Goal: Find specific page/section: Find specific page/section

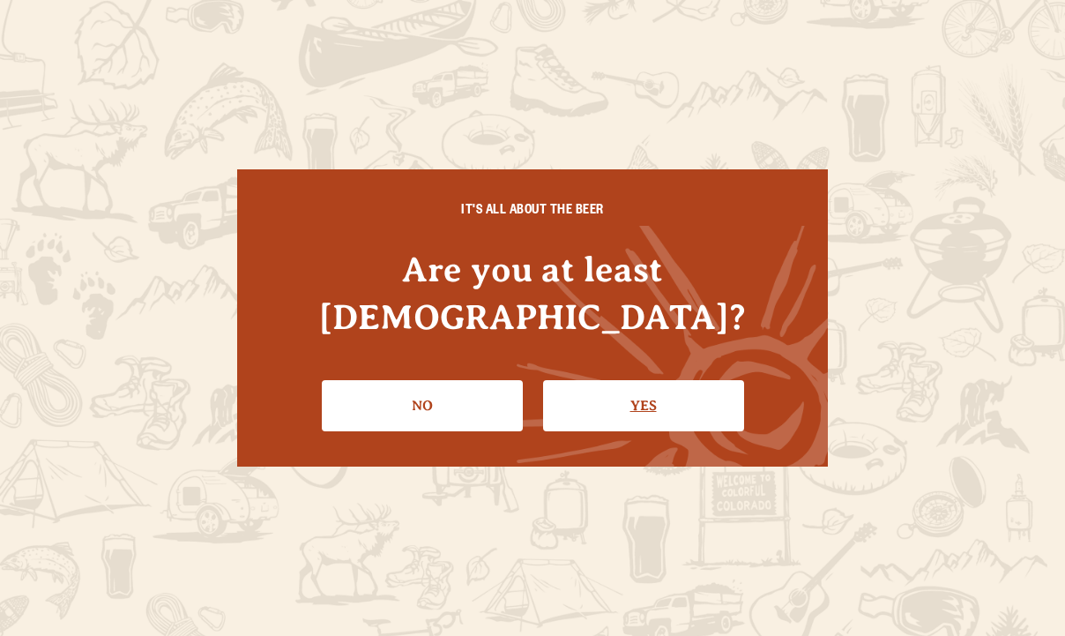
click at [605, 380] on link "Yes" at bounding box center [643, 405] width 201 height 51
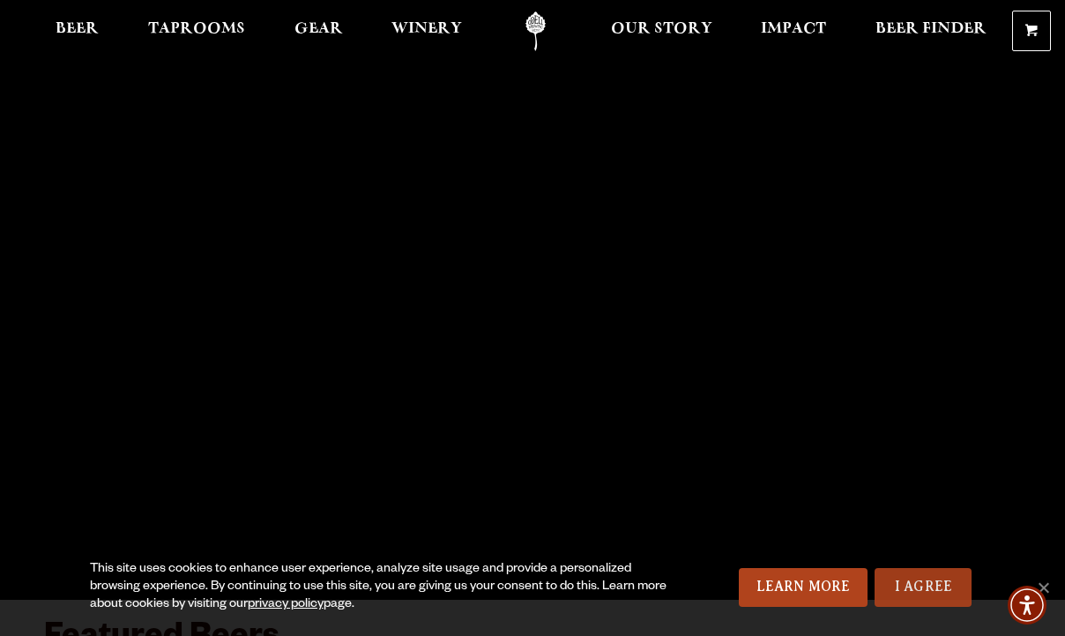
click at [931, 586] on link "I Agree" at bounding box center [923, 587] width 97 height 39
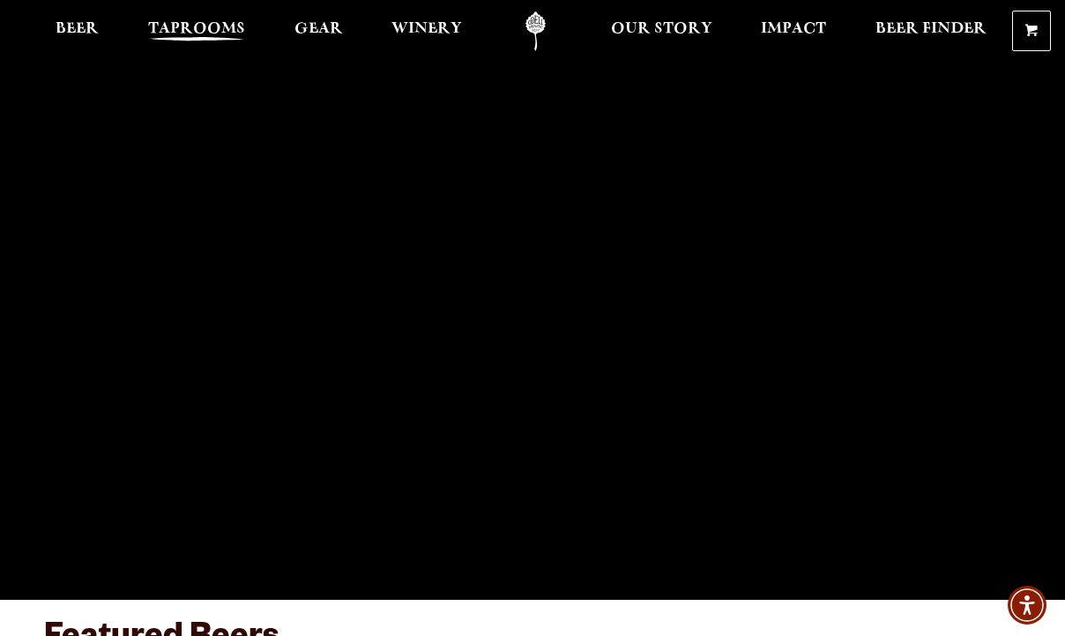
click at [180, 24] on span "Taprooms" at bounding box center [196, 29] width 97 height 14
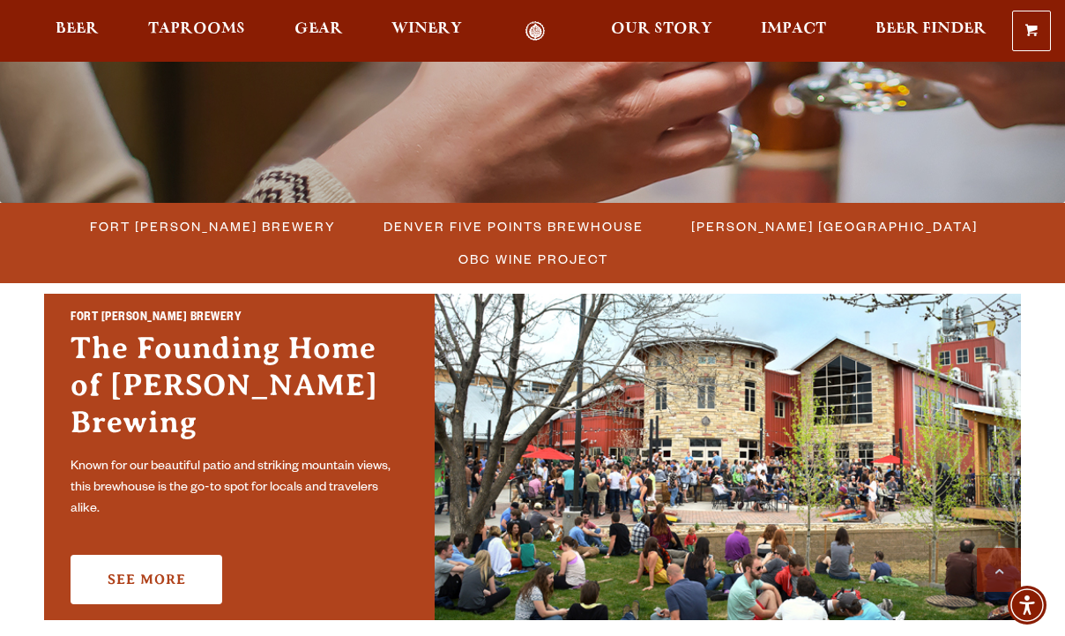
scroll to position [467, 0]
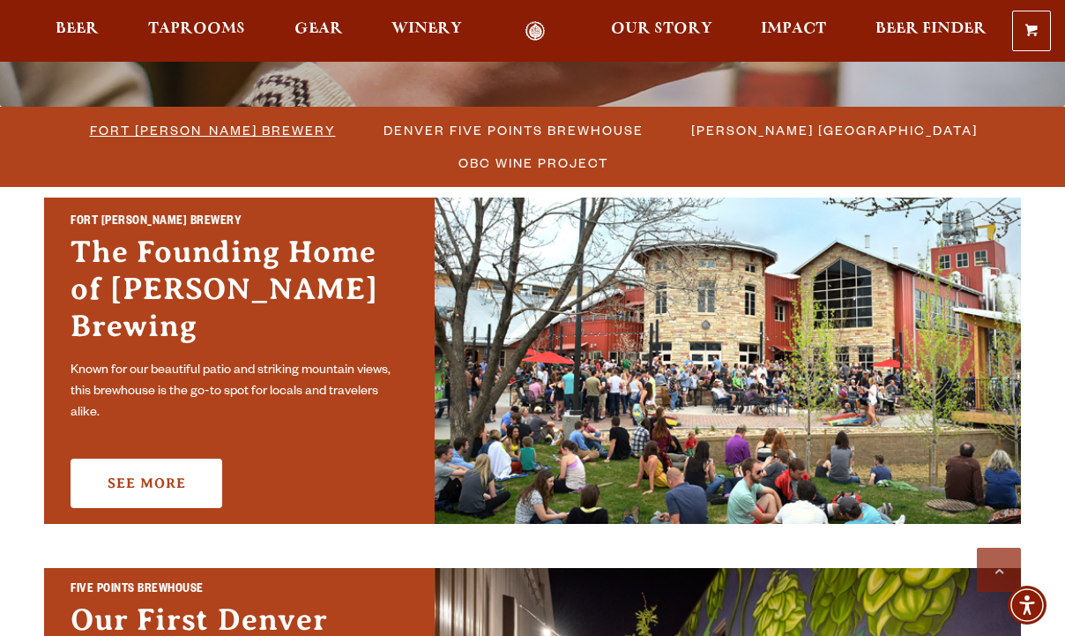
click at [90, 128] on span "Fort [PERSON_NAME] Brewery" at bounding box center [213, 130] width 246 height 26
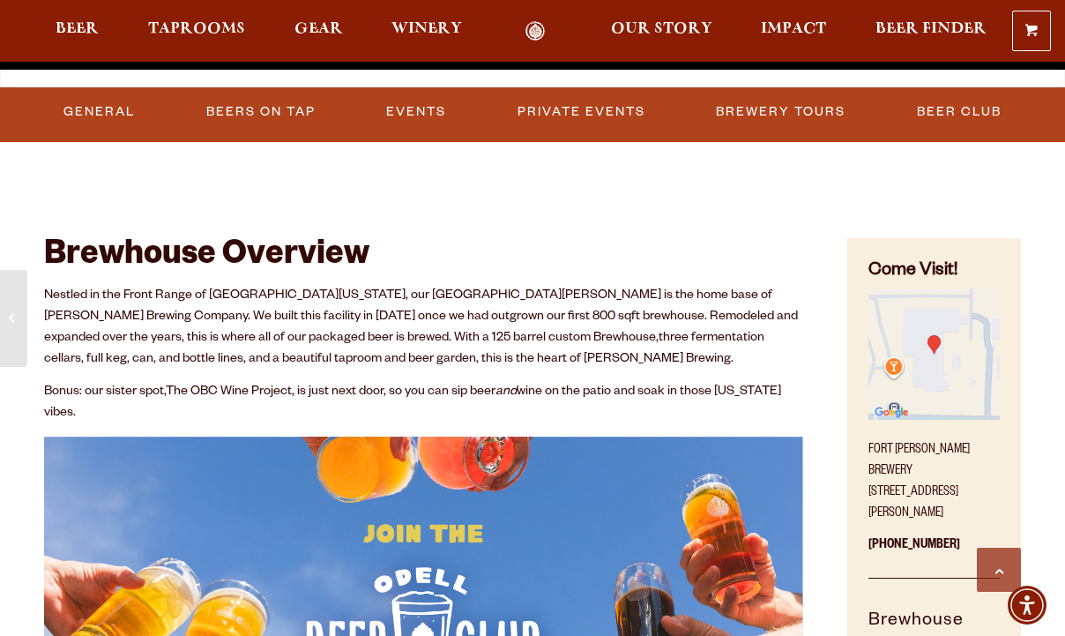
scroll to position [534, 0]
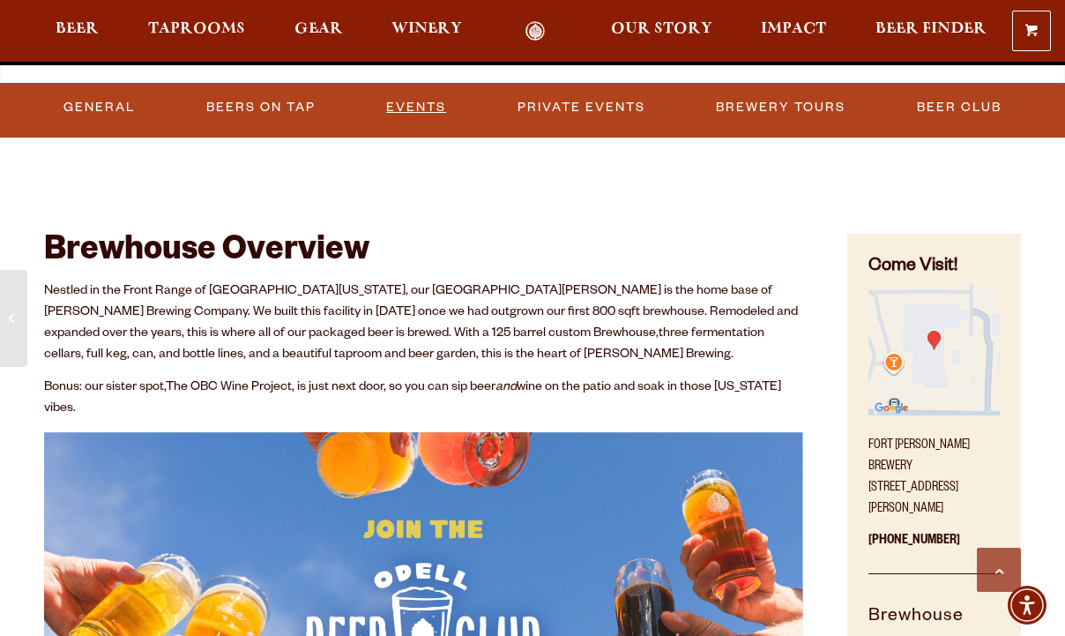
click at [404, 103] on link "Events" at bounding box center [416, 107] width 74 height 41
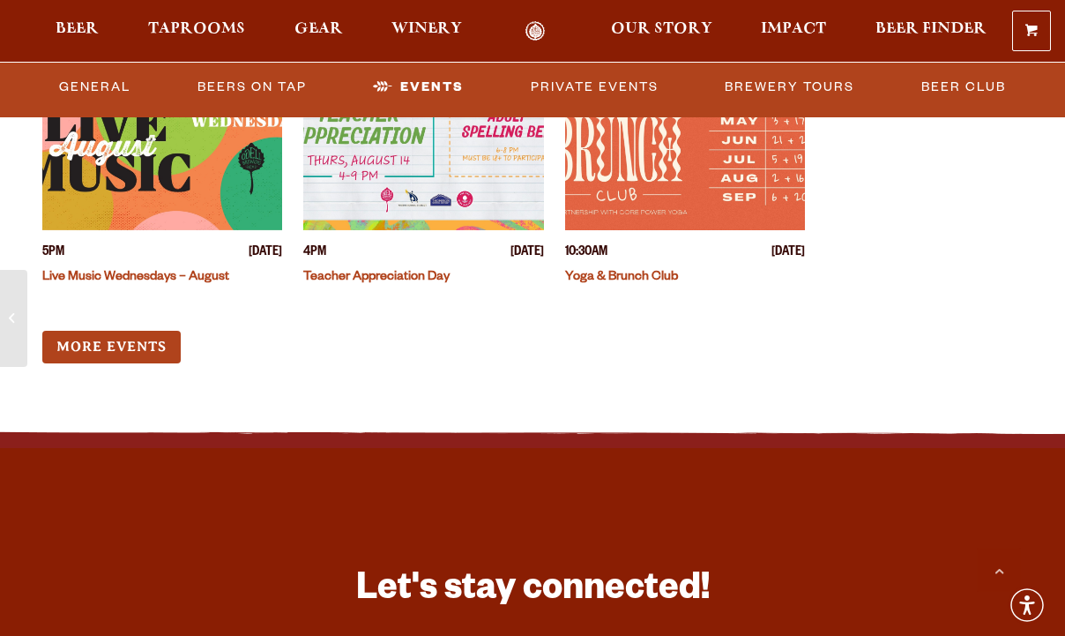
scroll to position [6936, 0]
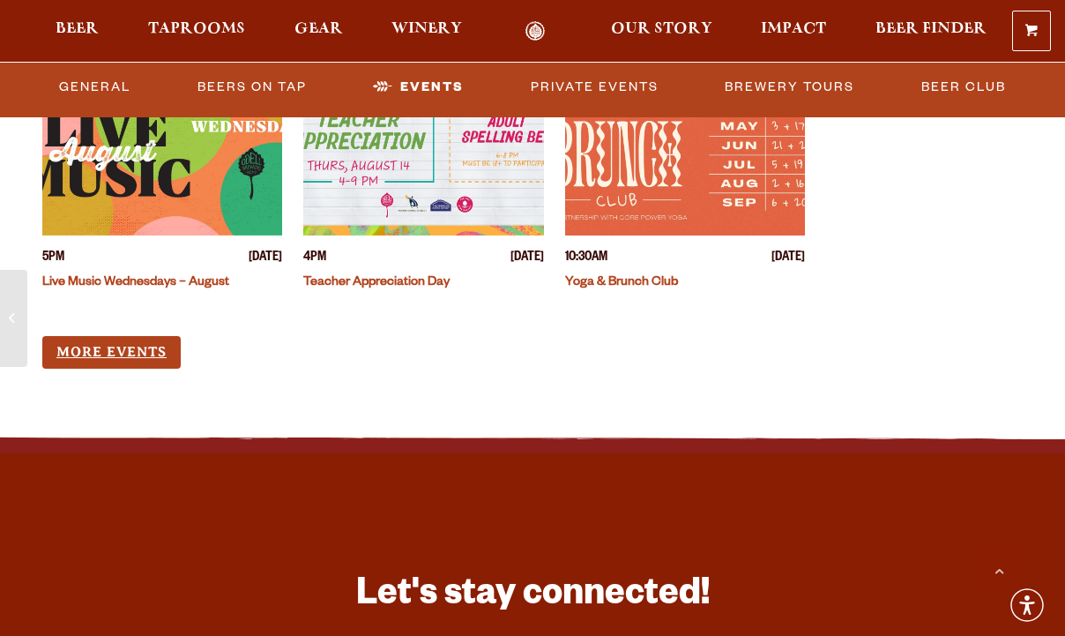
click at [131, 336] on link "More Events" at bounding box center [111, 352] width 138 height 33
